Goal: Check status: Check status

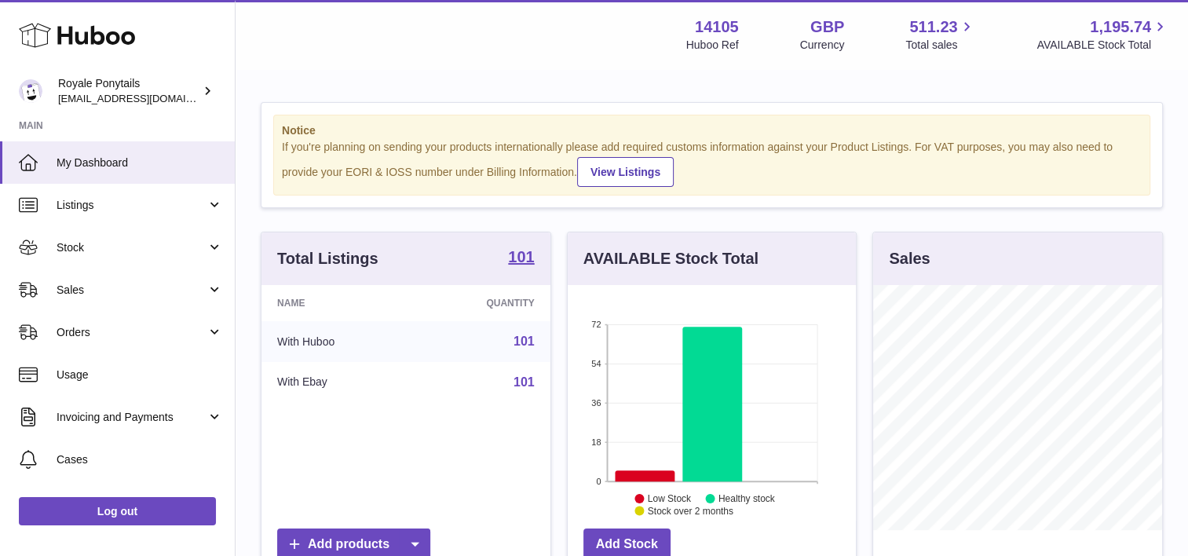
scroll to position [245, 289]
click at [93, 295] on span "Sales" at bounding box center [132, 290] width 150 height 15
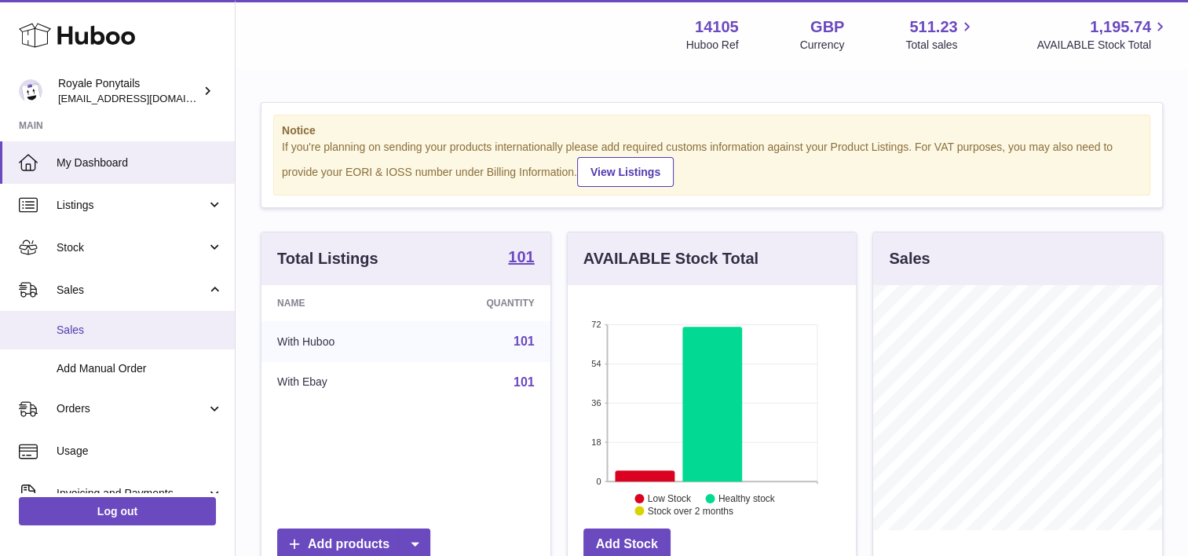
click at [121, 327] on span "Sales" at bounding box center [140, 330] width 166 height 15
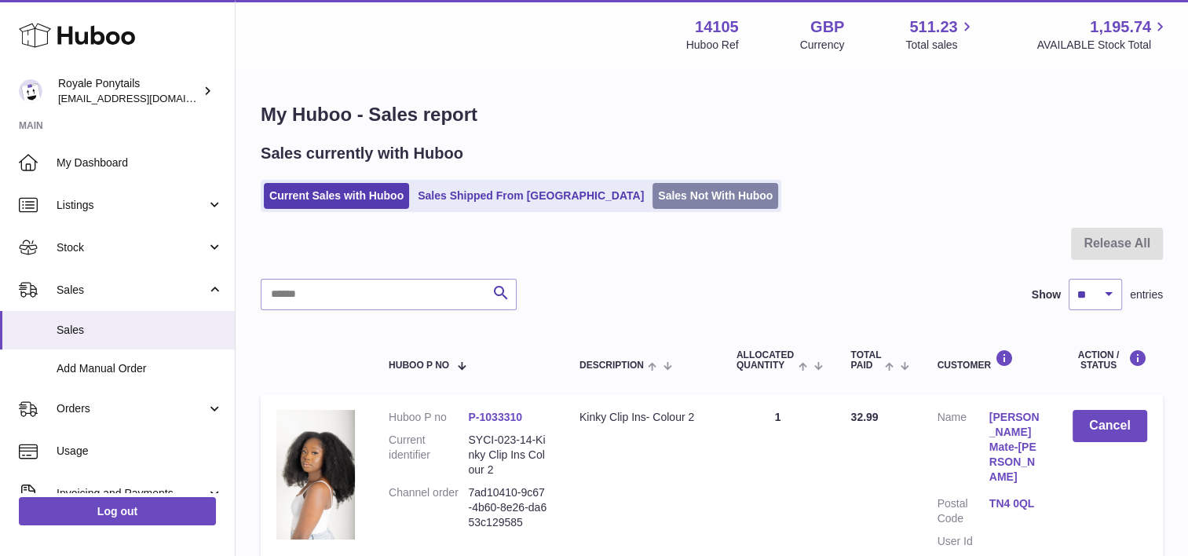
click at [652, 188] on link "Sales Not With Huboo" at bounding box center [715, 196] width 126 height 26
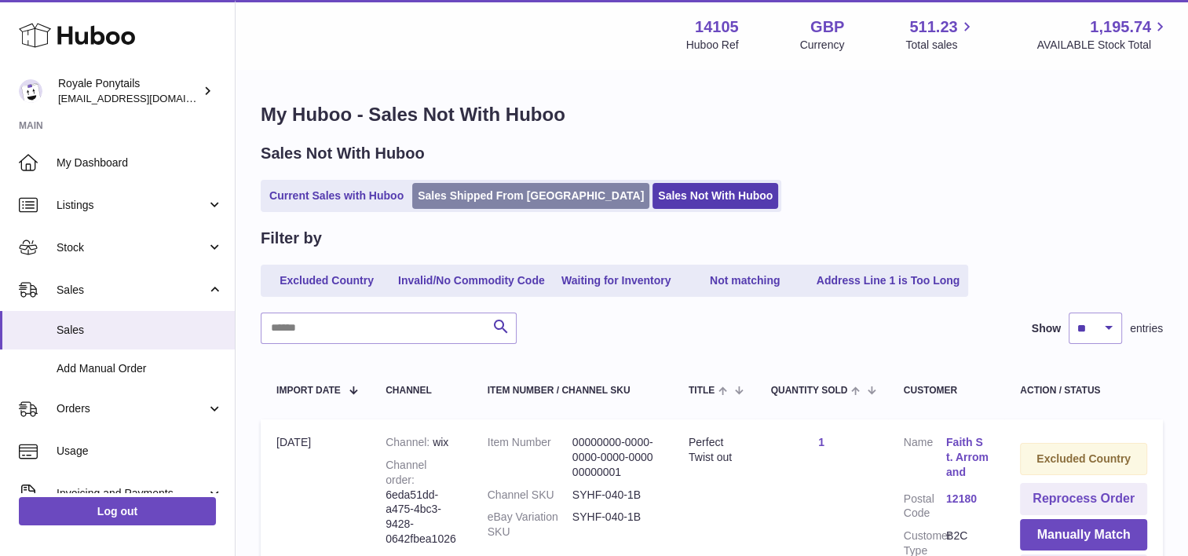
click at [498, 202] on link "Sales Shipped From [GEOGRAPHIC_DATA]" at bounding box center [530, 196] width 237 height 26
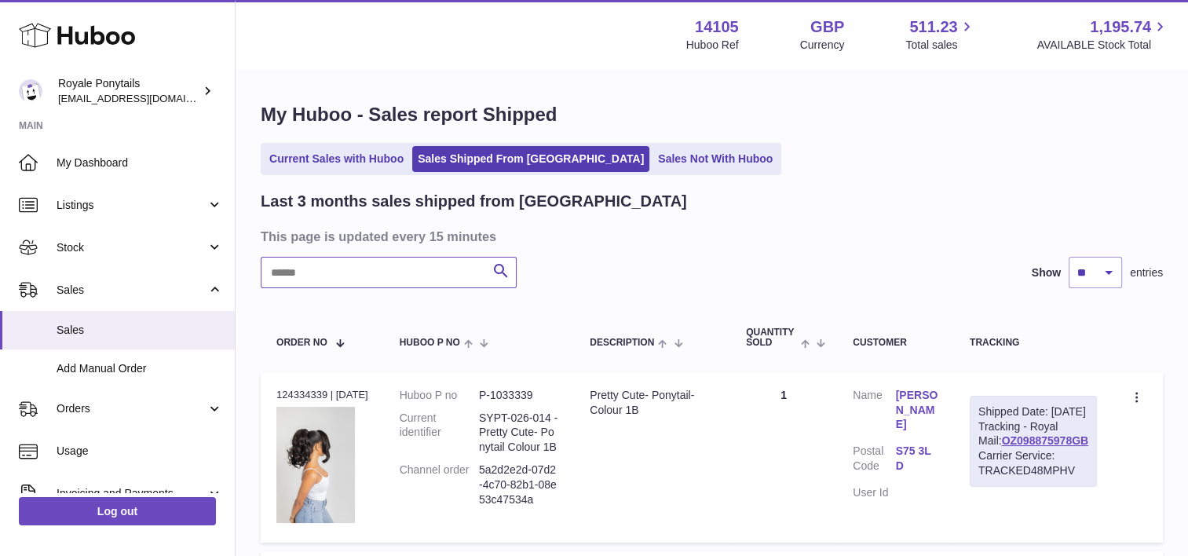
click at [361, 267] on input "text" at bounding box center [389, 272] width 256 height 31
paste input "**********"
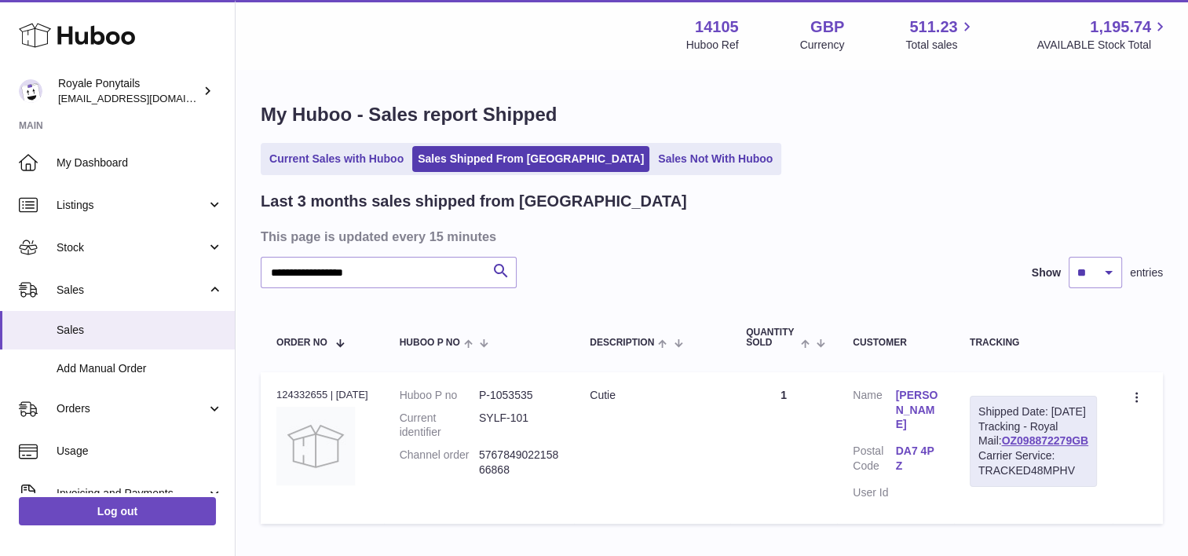
drag, startPoint x: 1079, startPoint y: 471, endPoint x: 961, endPoint y: 477, distance: 118.7
click at [961, 477] on tr "Order no 124332655 | 8th Sep Huboo P no P-1053535 Current identifier SYLF-101 C…" at bounding box center [712, 448] width 902 height 152
drag, startPoint x: 961, startPoint y: 477, endPoint x: 1094, endPoint y: 466, distance: 133.9
click at [1094, 466] on div "Shipped Date: 8th Sep 2025 Tracking - Royal Mail: OZ098872279GB Carrier Service…" at bounding box center [1032, 441] width 127 height 91
click at [1086, 466] on div "Shipped Date: 8th Sep 2025 Tracking - Royal Mail: OZ098872279GB Carrier Service…" at bounding box center [1032, 441] width 127 height 91
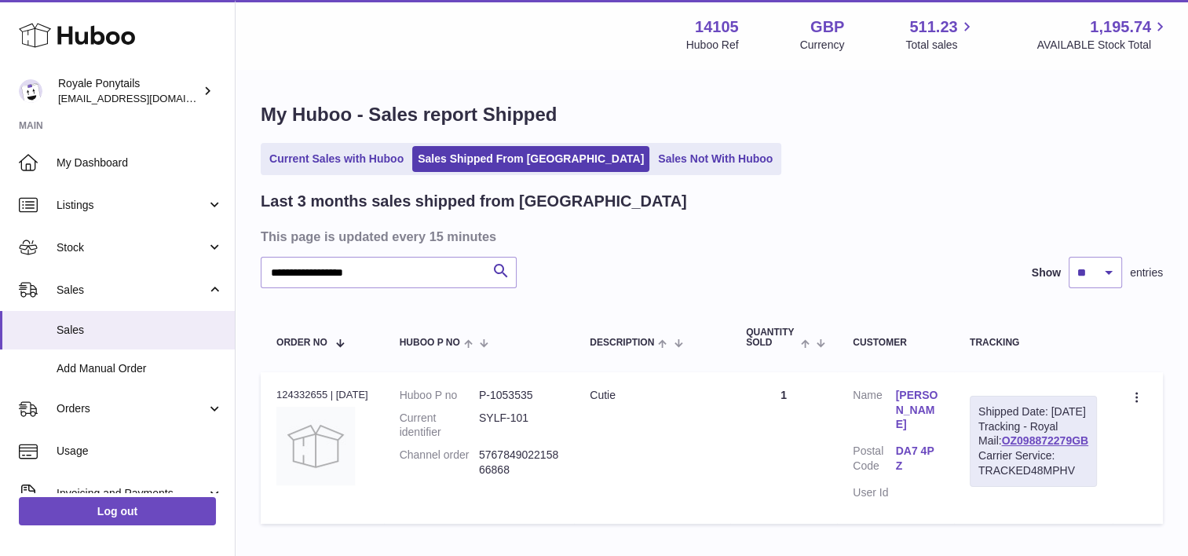
drag, startPoint x: 1086, startPoint y: 466, endPoint x: 983, endPoint y: 474, distance: 103.1
click at [983, 474] on div "Shipped Date: 8th Sep 2025 Tracking - Royal Mail: OZ098872279GB Carrier Service…" at bounding box center [1032, 441] width 127 height 91
click at [396, 288] on input "**********" at bounding box center [389, 272] width 256 height 31
paste input "text"
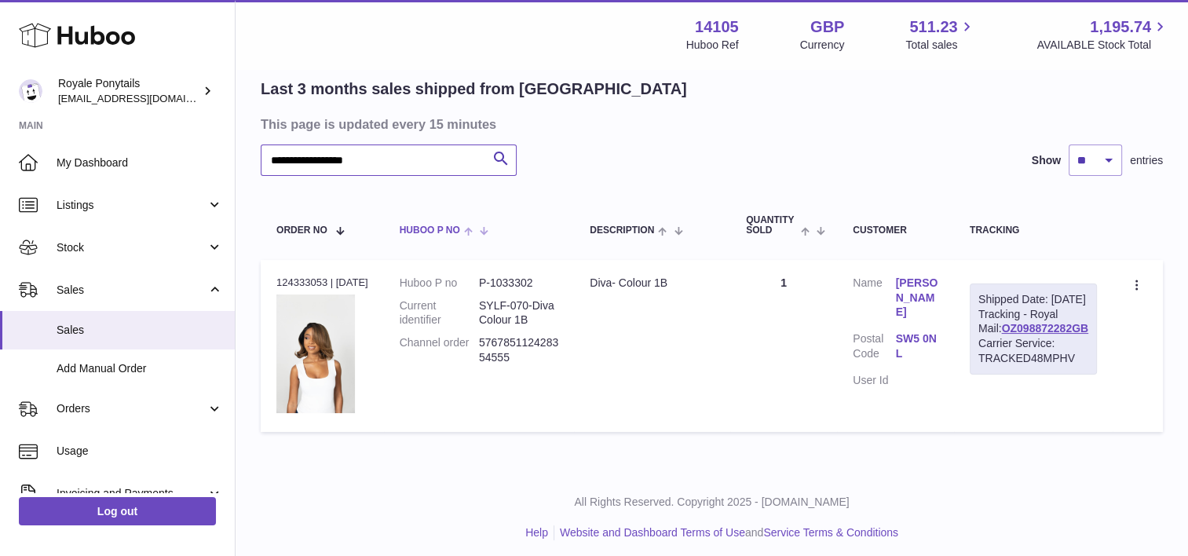
scroll to position [119, 0]
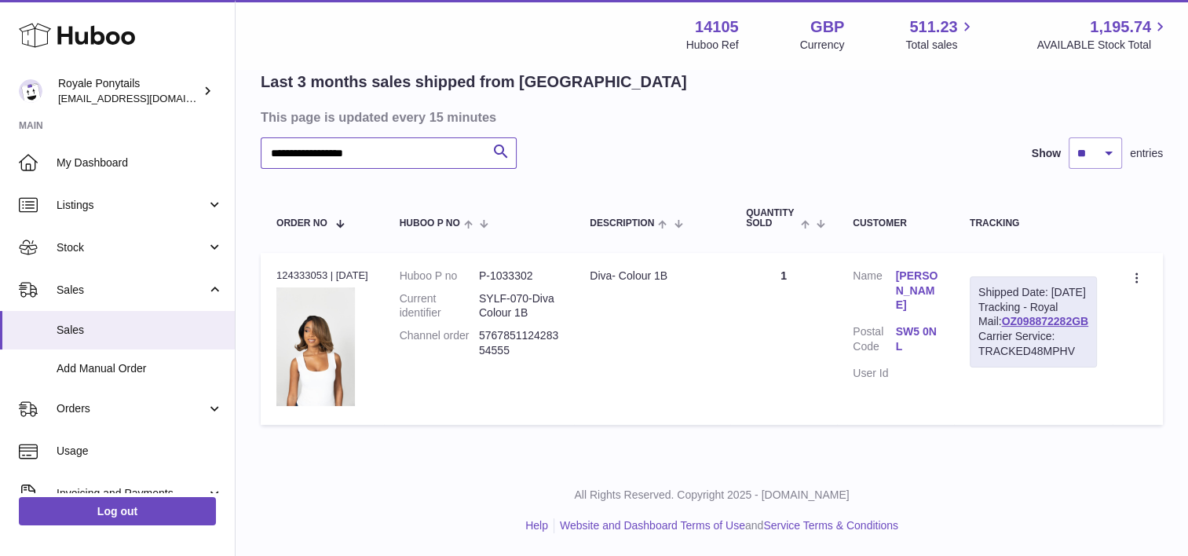
type input "**********"
drag, startPoint x: 1086, startPoint y: 349, endPoint x: 991, endPoint y: 350, distance: 95.8
click at [991, 350] on div "Shipped Date: 8th Sep 2025 Tracking - Royal Mail: OZ098872282GB Carrier Service…" at bounding box center [1032, 321] width 127 height 91
copy link "OZ098872282GB"
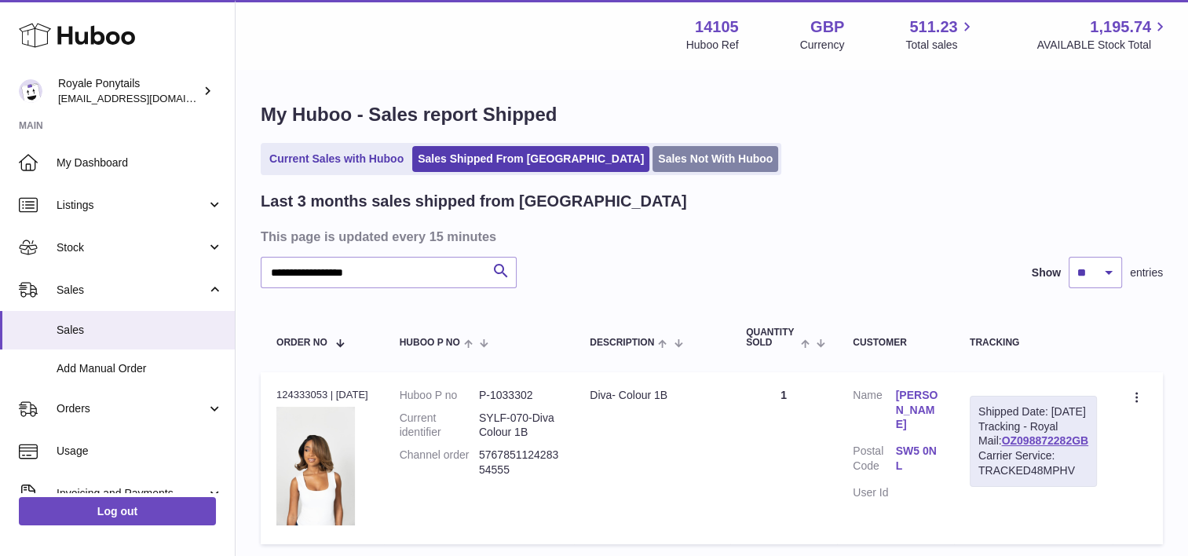
click at [652, 166] on link "Sales Not With Huboo" at bounding box center [715, 159] width 126 height 26
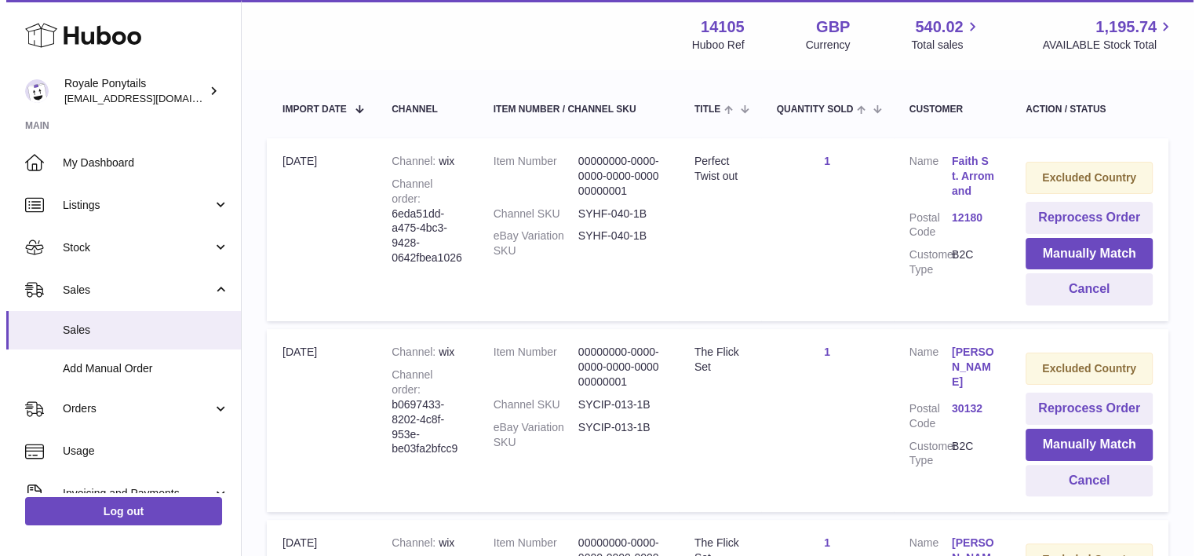
scroll to position [557, 0]
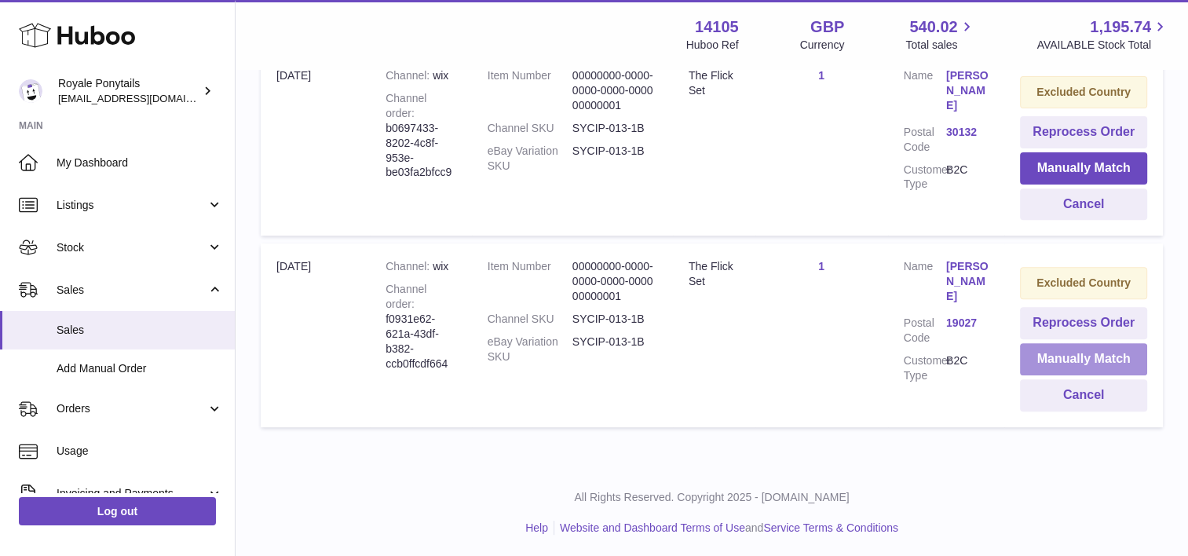
click at [1073, 345] on button "Manually Match" at bounding box center [1083, 359] width 127 height 32
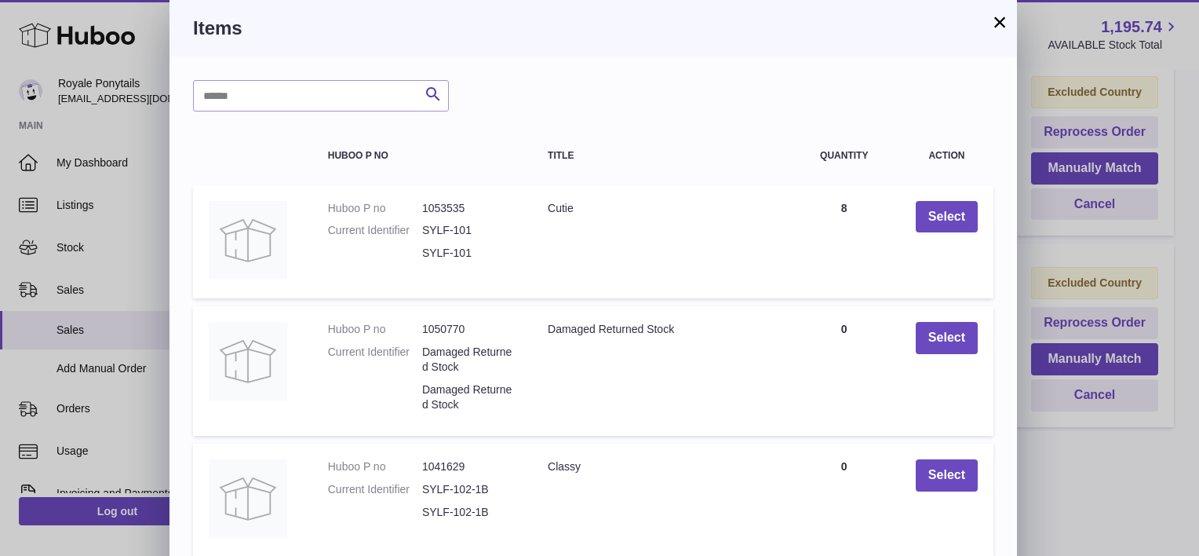
click at [999, 25] on button "×" at bounding box center [1000, 22] width 19 height 19
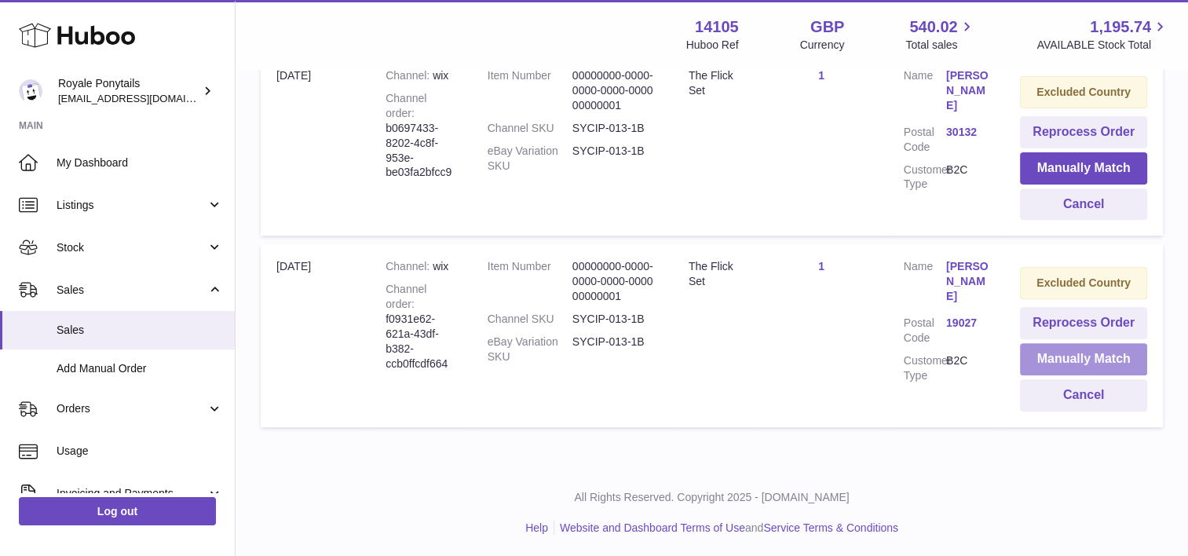
click at [1079, 350] on button "Manually Match" at bounding box center [1083, 359] width 127 height 32
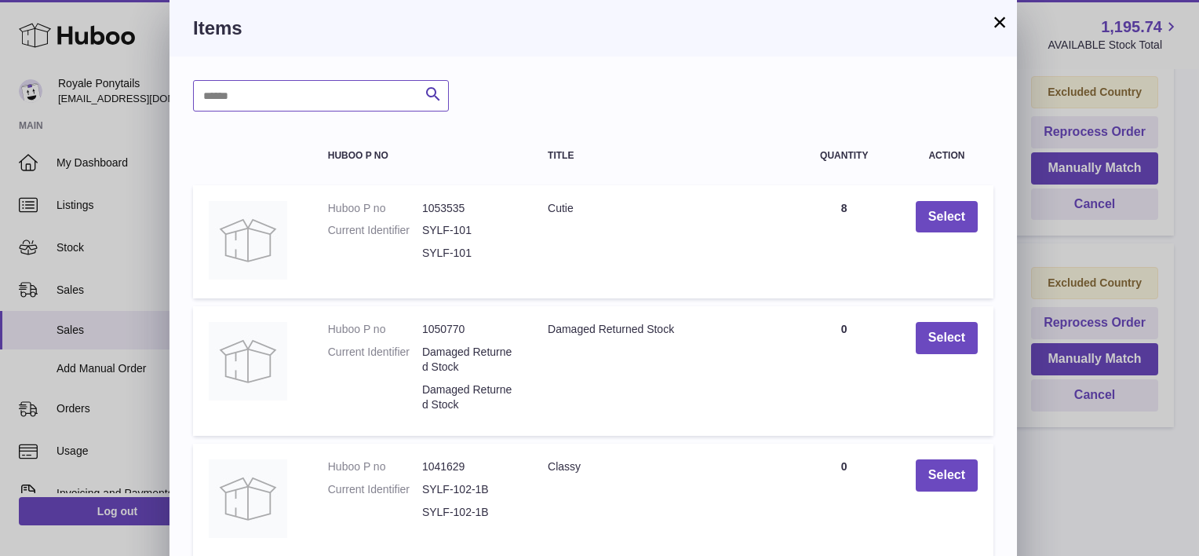
click at [214, 94] on input "text" at bounding box center [321, 95] width 256 height 31
type input "*********"
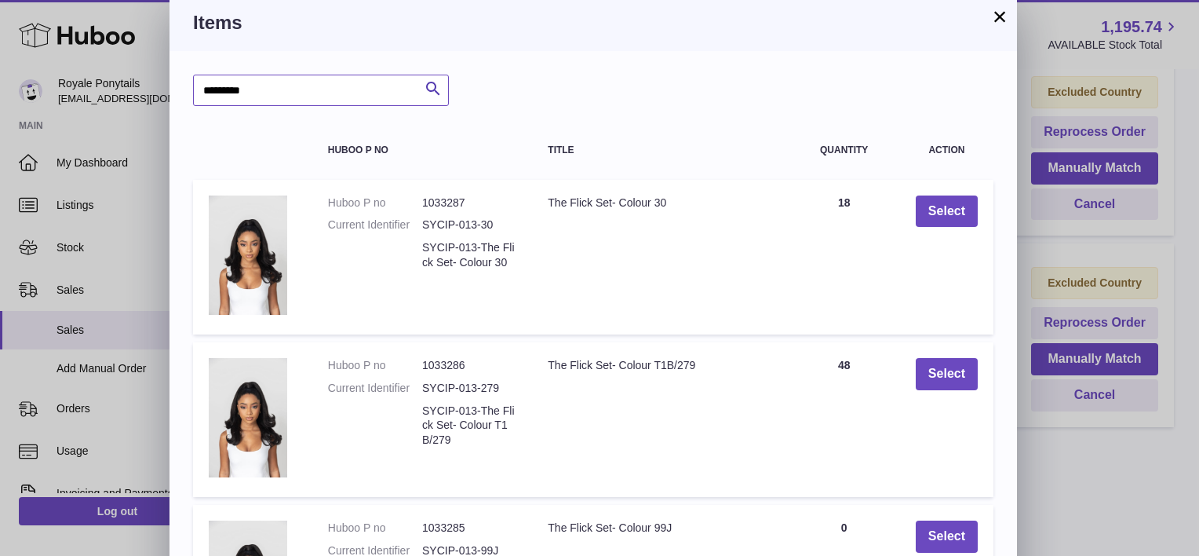
scroll to position [502, 0]
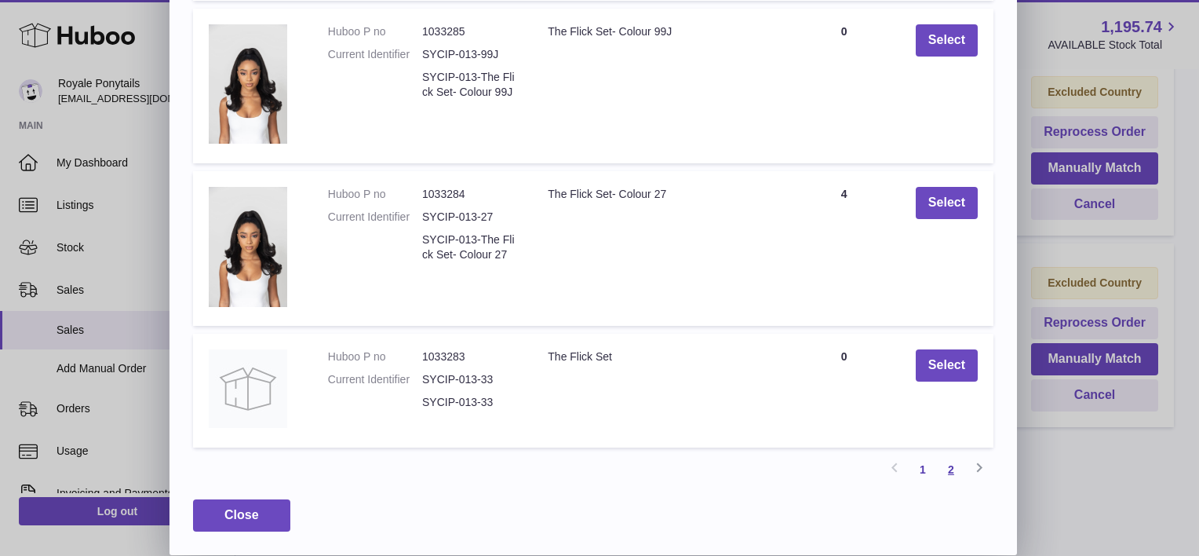
click at [951, 471] on link "2" at bounding box center [951, 469] width 28 height 28
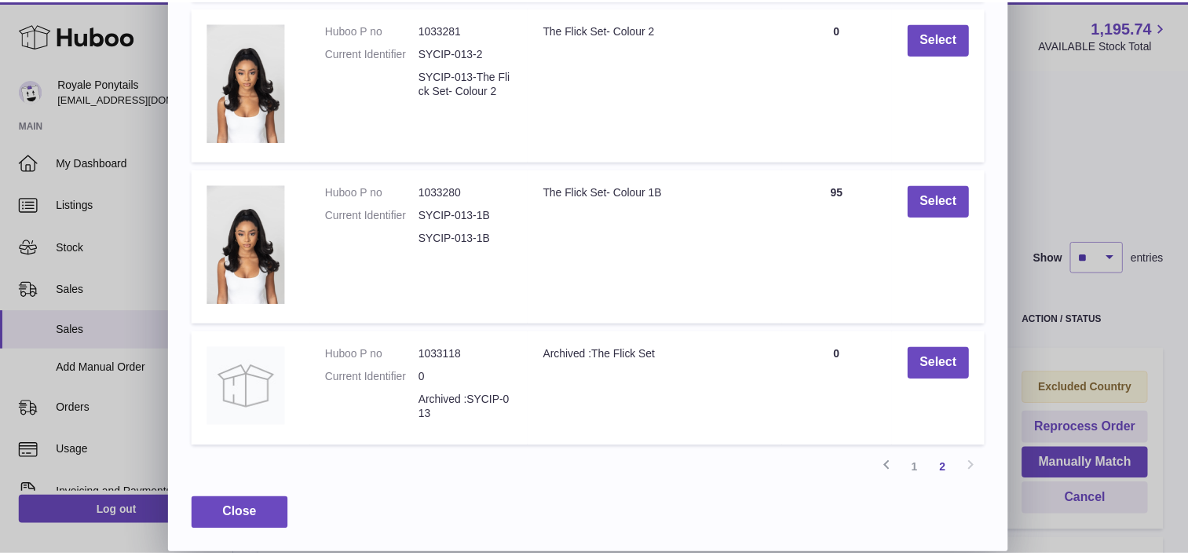
scroll to position [339, 0]
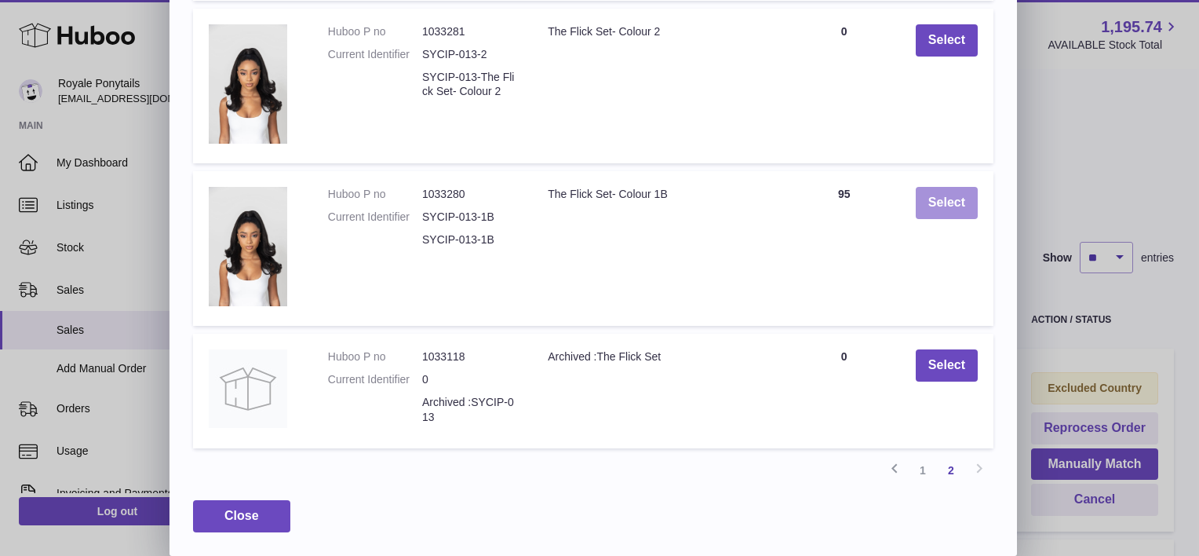
click at [945, 197] on button "Select" at bounding box center [947, 203] width 62 height 32
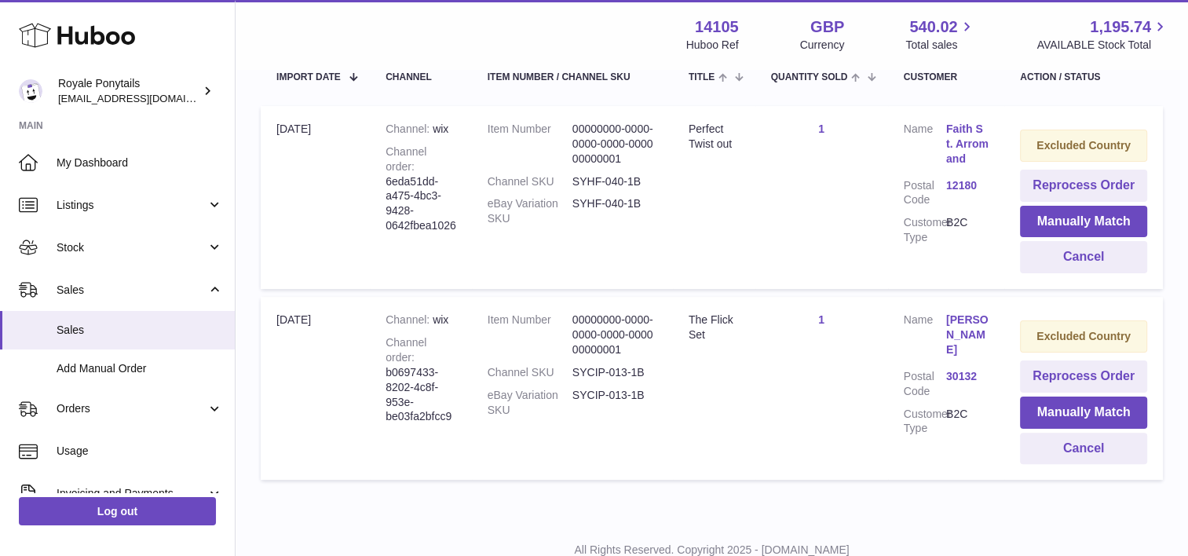
scroll to position [285, 0]
